Goal: Task Accomplishment & Management: Use online tool/utility

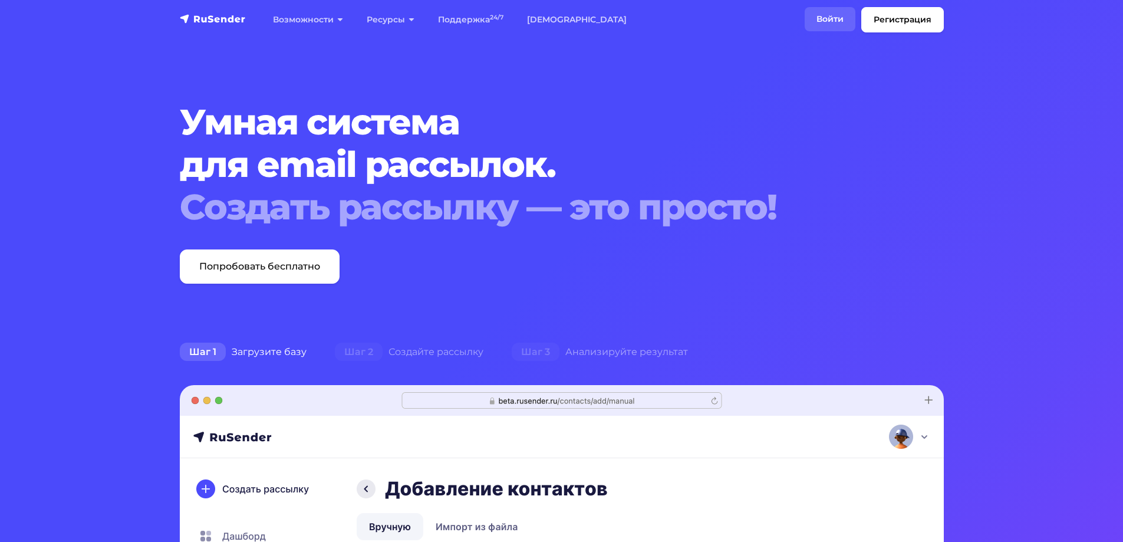
click at [823, 30] on link "Войти" at bounding box center [830, 19] width 51 height 24
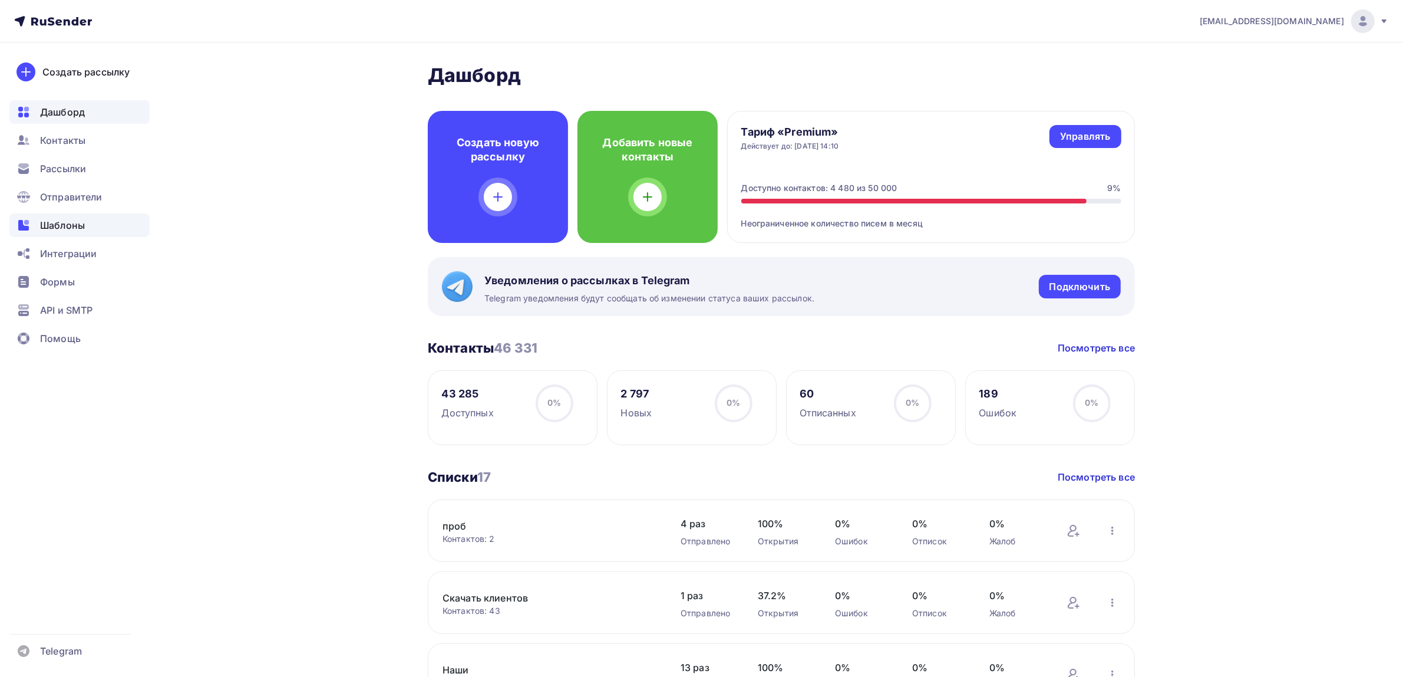
click at [104, 219] on div "Шаблоны" at bounding box center [79, 225] width 140 height 24
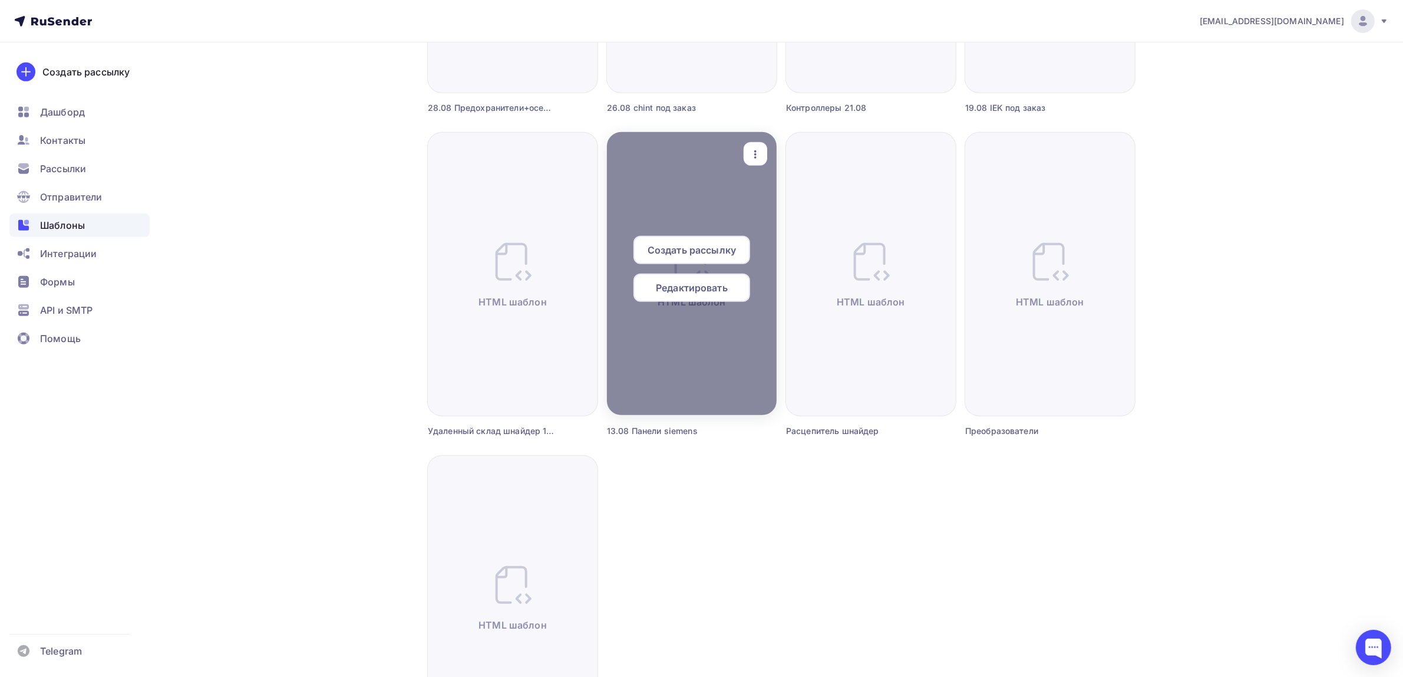
scroll to position [589, 0]
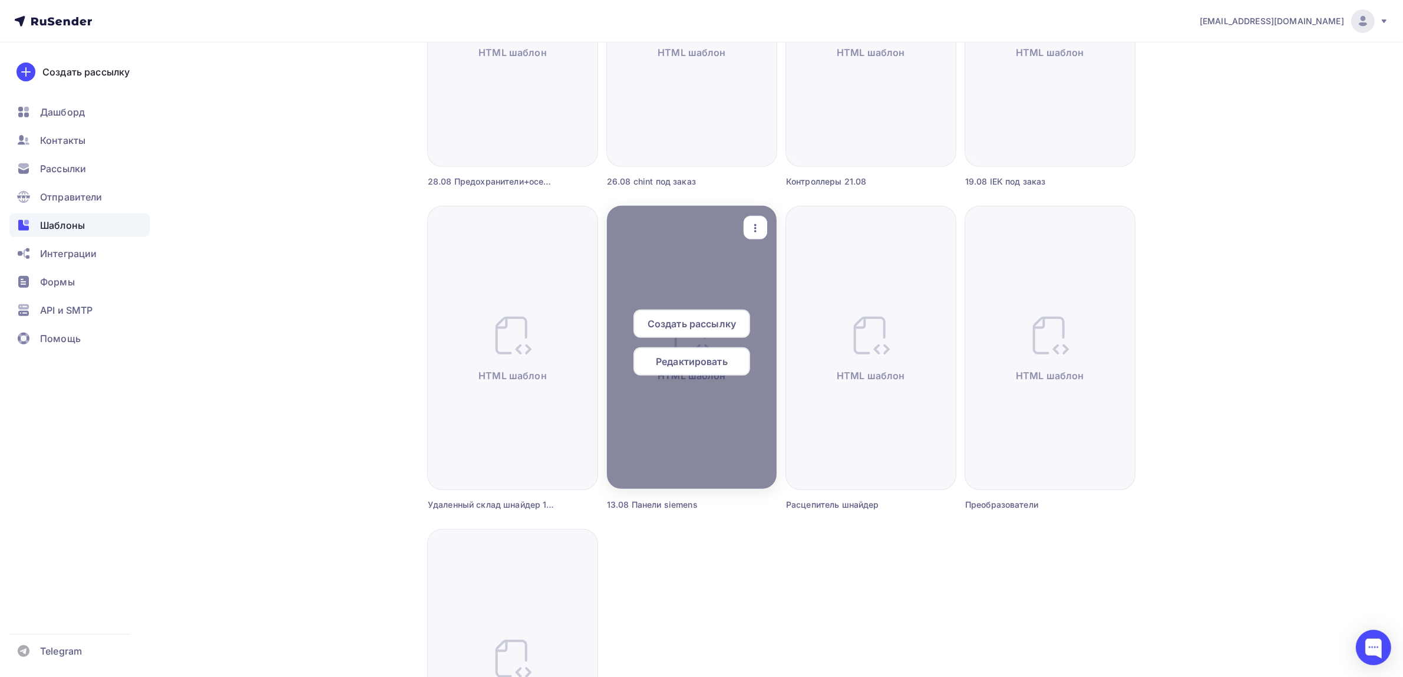
click at [755, 221] on icon "button" at bounding box center [756, 228] width 14 height 14
click at [793, 287] on div "Предпросмотр" at bounding box center [817, 286] width 72 height 14
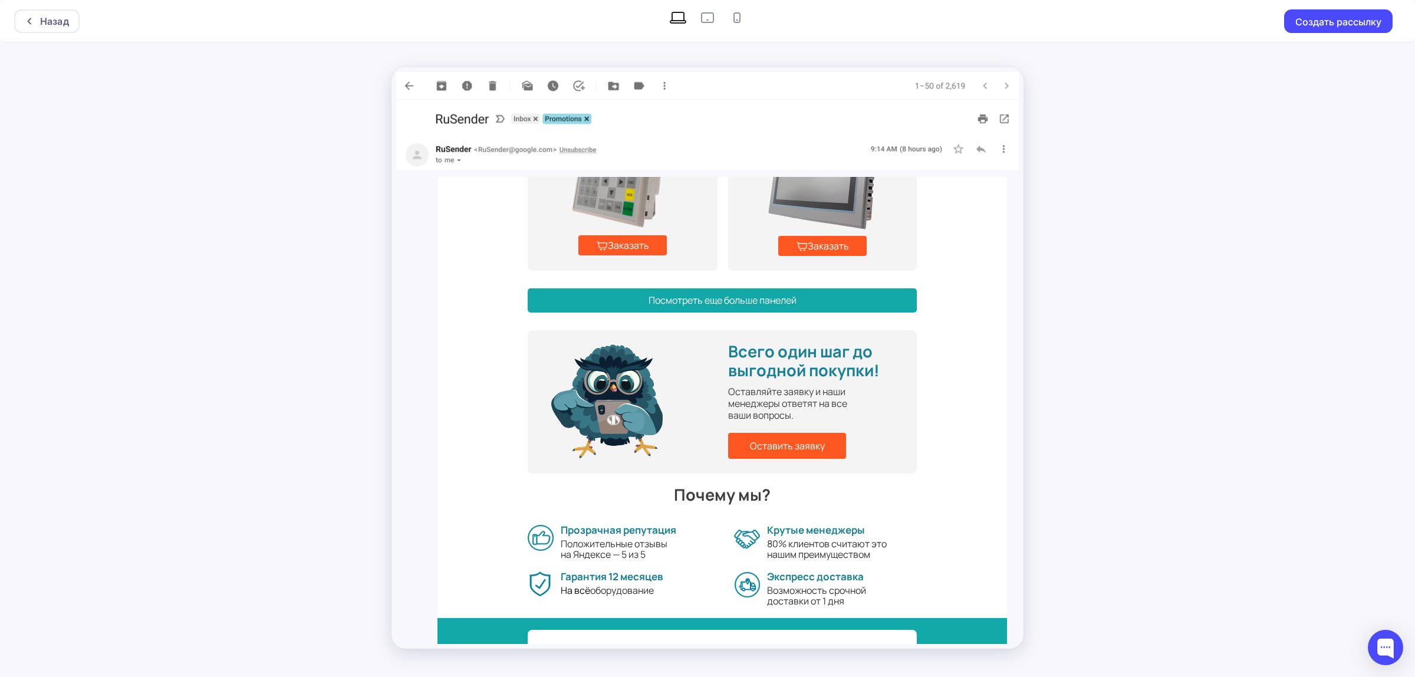
scroll to position [737, 0]
